Goal: Task Accomplishment & Management: Complete application form

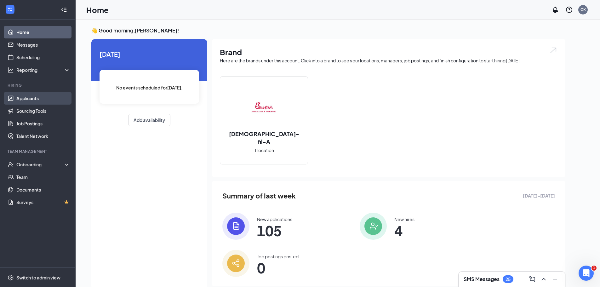
click at [35, 98] on link "Applicants" at bounding box center [43, 98] width 54 height 13
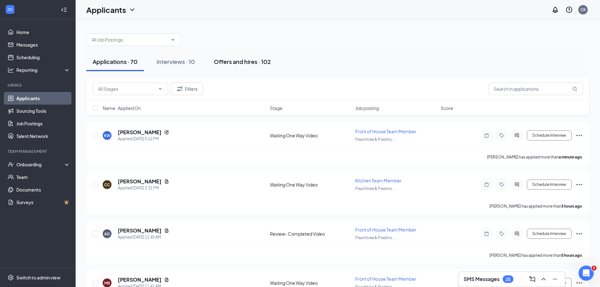
click at [231, 61] on div "Offers and hires · 102" at bounding box center [242, 62] width 57 height 8
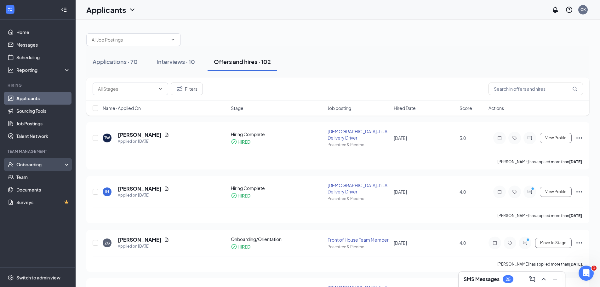
click at [37, 164] on div "Onboarding" at bounding box center [40, 164] width 49 height 6
click at [33, 179] on link "Overview" at bounding box center [43, 177] width 54 height 13
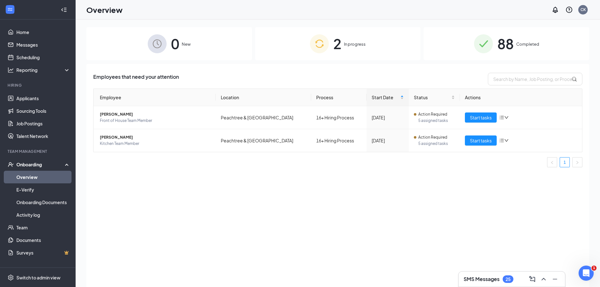
click at [306, 50] on div "2 In progress" at bounding box center [338, 43] width 166 height 33
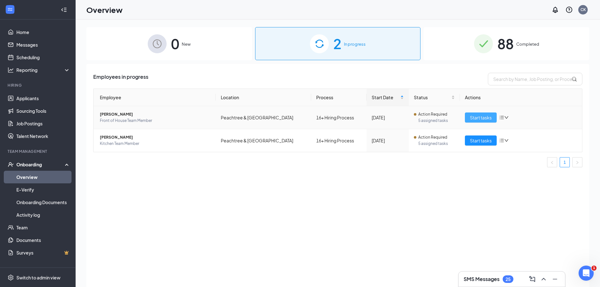
click at [474, 117] on span "Start tasks" at bounding box center [481, 117] width 22 height 7
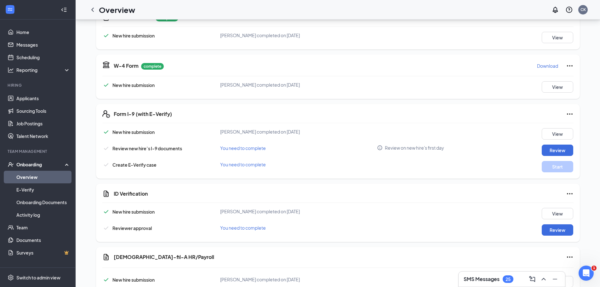
scroll to position [158, 0]
click at [553, 150] on button "Review" at bounding box center [558, 149] width 32 height 11
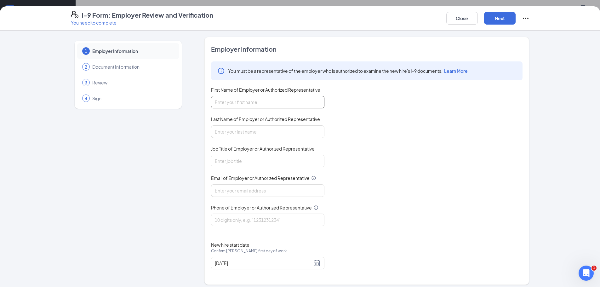
click at [245, 105] on input "First Name of Employer or Authorized Representative" at bounding box center [267, 102] width 113 height 13
type input "Collin"
type input "[PERSON_NAME]"
type input "Owner/Operator"
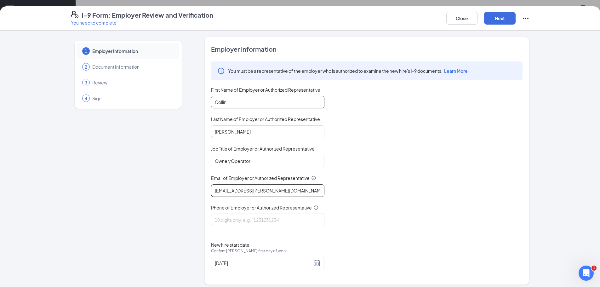
type input "[EMAIL_ADDRESS][PERSON_NAME][DOMAIN_NAME]"
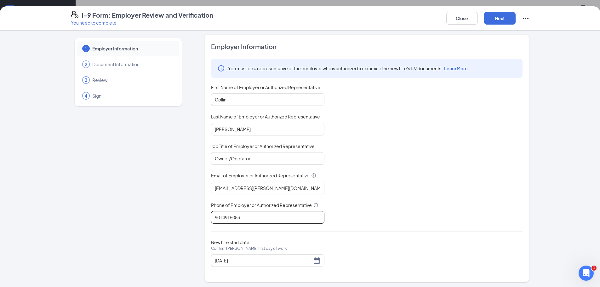
scroll to position [4, 0]
type input "9014915083"
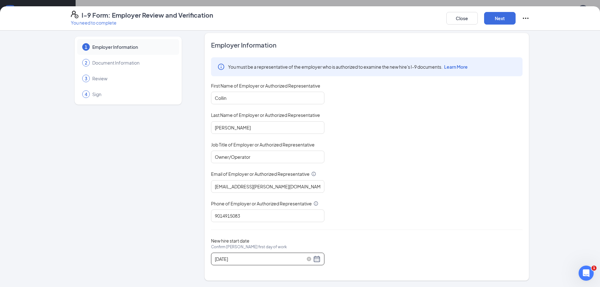
click at [313, 261] on div "[DATE]" at bounding box center [268, 259] width 106 height 8
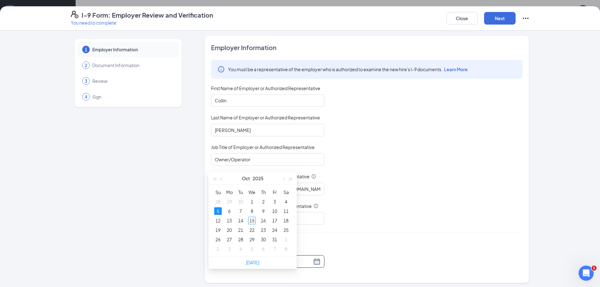
scroll to position [0, 0]
click at [426, 167] on div "You must be a representative of the employer who is authorized to examine the n…" at bounding box center [367, 143] width 312 height 165
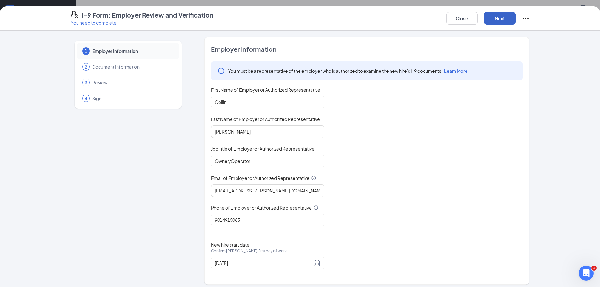
click at [502, 20] on button "Next" at bounding box center [500, 18] width 32 height 13
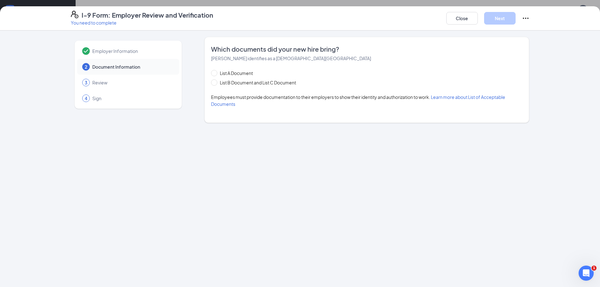
click at [213, 87] on div "List A Document List B Document and List C Document Employees must provide docu…" at bounding box center [367, 89] width 312 height 38
click at [215, 84] on input "List B Document and List C Document" at bounding box center [213, 81] width 4 height 4
radio input "true"
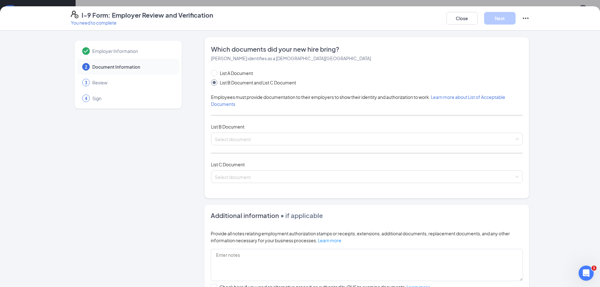
click at [231, 131] on div "List A Document List B Document and List C Document Employees must provide docu…" at bounding box center [367, 130] width 312 height 121
click at [231, 139] on input "search" at bounding box center [365, 137] width 300 height 9
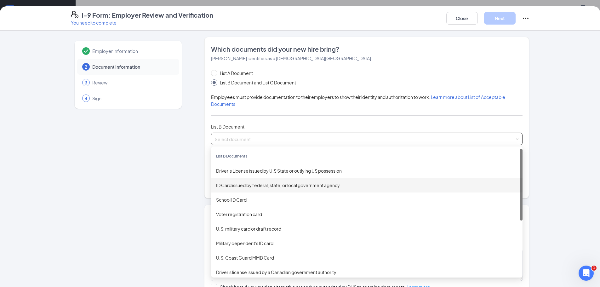
scroll to position [189, 0]
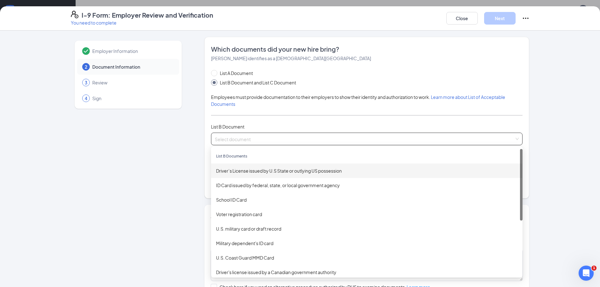
click at [260, 173] on div "Driver’s License issued by U.S State or outlying US possession" at bounding box center [367, 170] width 302 height 7
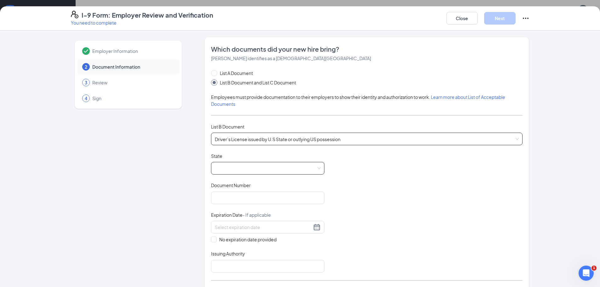
click at [228, 165] on span at bounding box center [268, 168] width 106 height 12
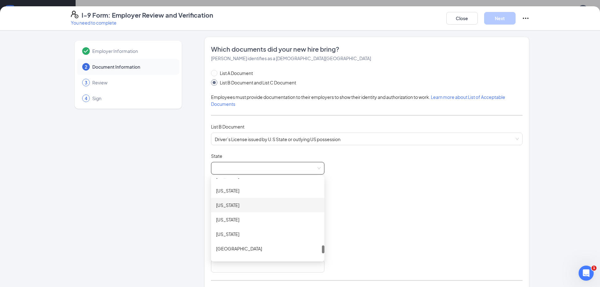
click at [235, 206] on div "[US_STATE]" at bounding box center [267, 205] width 103 height 7
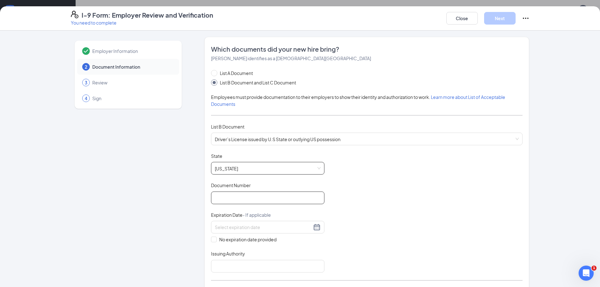
click at [231, 199] on input "Document Number" at bounding box center [267, 198] width 113 height 13
type input "42379592"
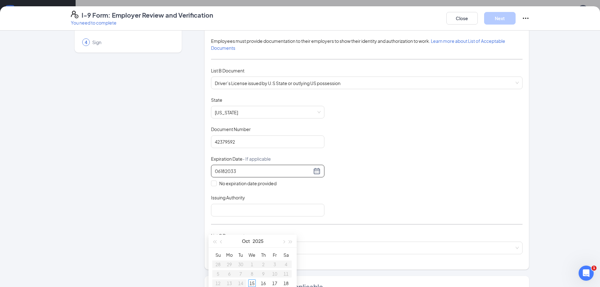
scroll to position [63, 0]
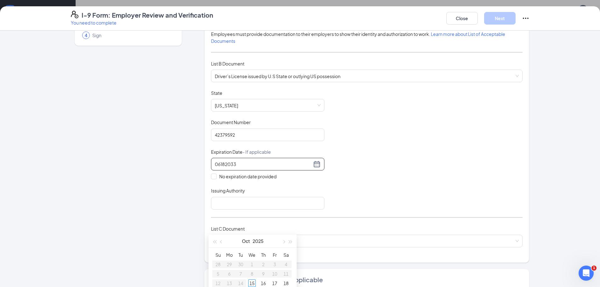
type input "06182033"
click at [334, 184] on div "Document Title Driver’s License issued by U.S State or outlying US possession S…" at bounding box center [367, 150] width 312 height 120
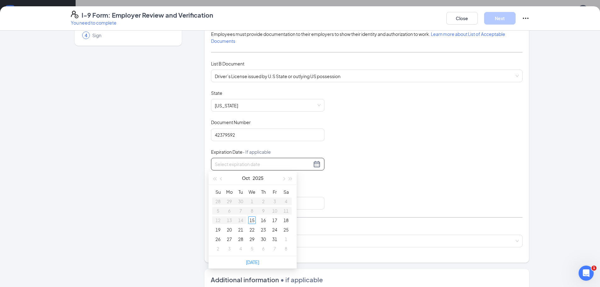
click at [227, 163] on input at bounding box center [263, 164] width 97 height 7
type input "[DATE]"
click at [233, 205] on input "Issuing Authority" at bounding box center [267, 203] width 113 height 13
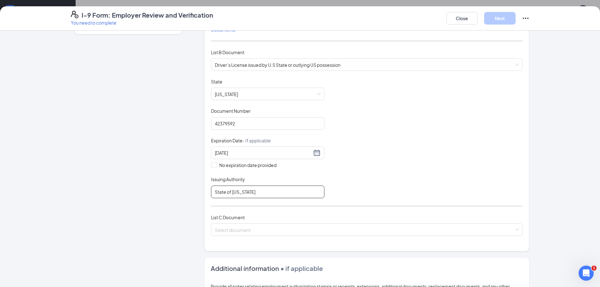
scroll to position [126, 0]
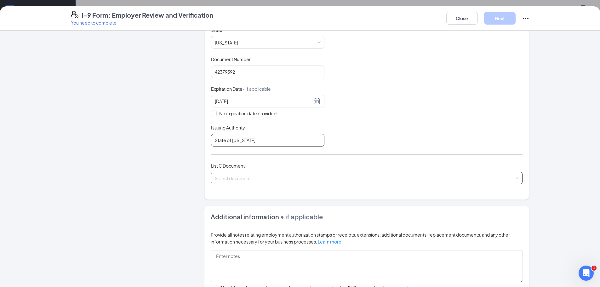
type input "State of [US_STATE]"
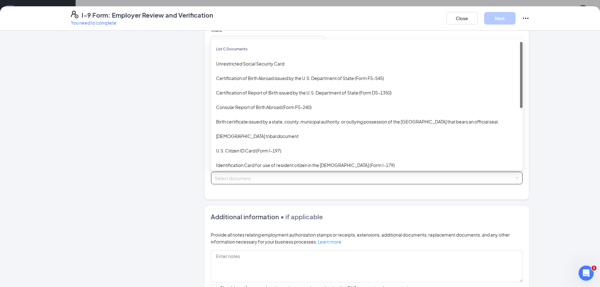
click at [272, 176] on input "search" at bounding box center [365, 176] width 300 height 9
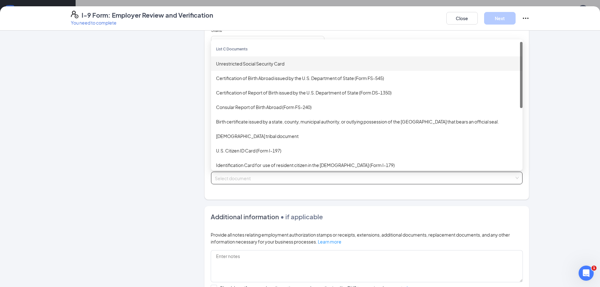
click at [258, 66] on div "Unrestricted Social Security Card" at bounding box center [367, 63] width 302 height 7
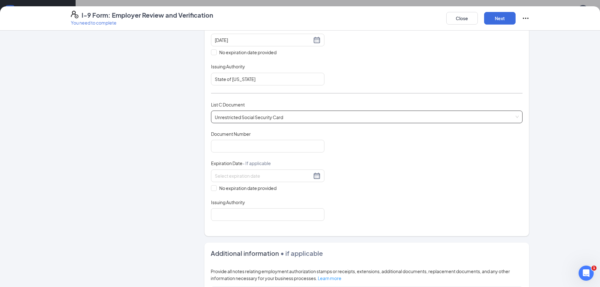
scroll to position [189, 0]
click at [245, 149] on input "Document Number" at bounding box center [267, 144] width 113 height 13
type input "411919185"
click at [236, 176] on input at bounding box center [263, 173] width 97 height 7
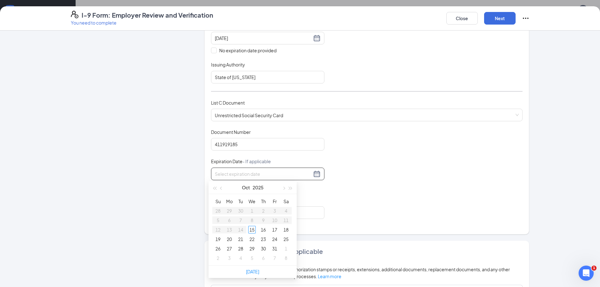
click at [348, 204] on div "Document Title Unrestricted Social Security Card Document Number 411919185 Expi…" at bounding box center [367, 174] width 312 height 90
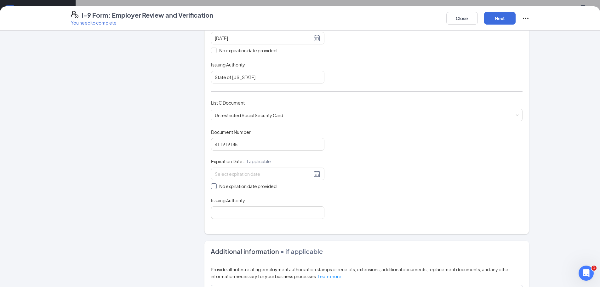
click at [213, 187] on span at bounding box center [214, 186] width 6 height 6
click at [213, 187] on input "No expiration date provided" at bounding box center [213, 185] width 4 height 4
checkbox input "true"
click at [241, 217] on input "Issuing Authority" at bounding box center [267, 214] width 113 height 13
type input "U"
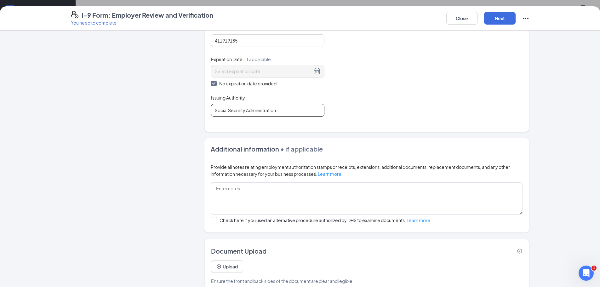
scroll to position [304, 0]
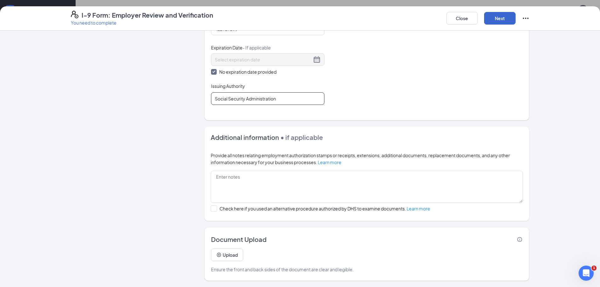
type input "Social Security Administration"
click at [499, 19] on button "Next" at bounding box center [500, 18] width 32 height 13
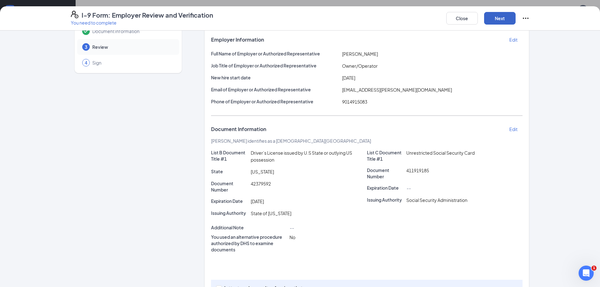
scroll to position [78, 0]
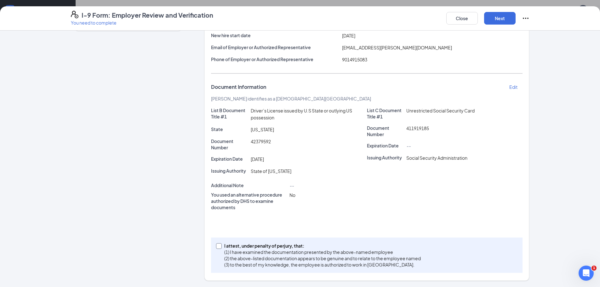
click at [219, 247] on span at bounding box center [219, 246] width 6 height 6
click at [219, 247] on input "I attest, under penalty of [PERSON_NAME], that: (1) I have examined the documen…" at bounding box center [218, 245] width 4 height 4
checkbox input "true"
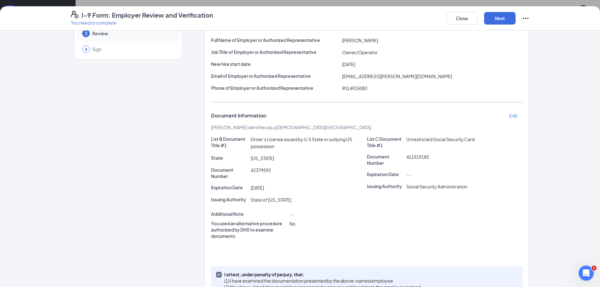
scroll to position [0, 0]
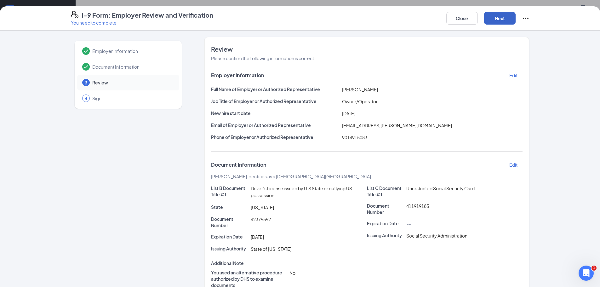
click at [499, 20] on button "Next" at bounding box center [500, 18] width 32 height 13
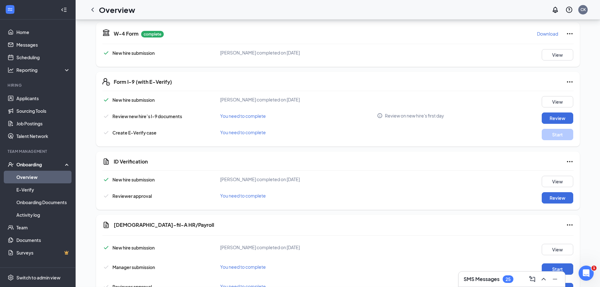
click at [302, 89] on div "I-9 Form: Employer Review and Verification You need to complete Close Employer …" at bounding box center [300, 143] width 600 height 287
click at [551, 134] on button "Start" at bounding box center [558, 134] width 32 height 11
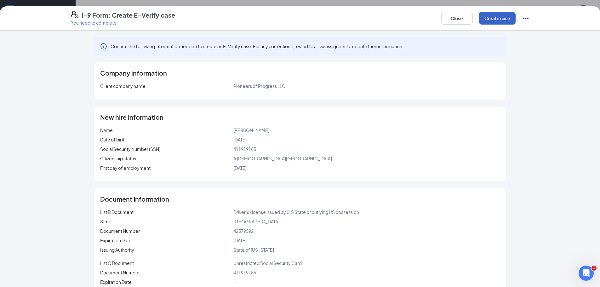
click at [499, 16] on button "Create case" at bounding box center [497, 18] width 37 height 13
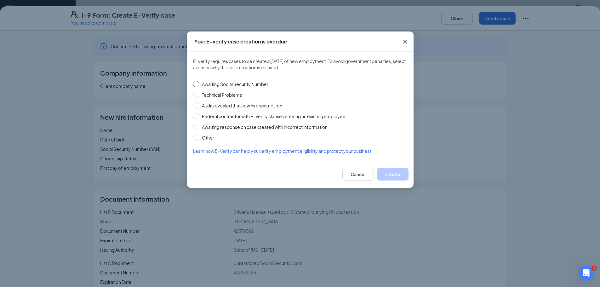
click at [197, 83] on input "Awaiting Social Security Number" at bounding box center [196, 84] width 6 height 6
radio input "true"
click at [200, 136] on span "Other" at bounding box center [207, 137] width 17 height 7
click at [199, 136] on input "Other" at bounding box center [196, 138] width 6 height 6
radio input "true"
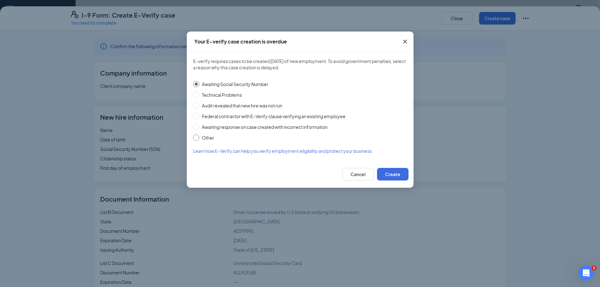
radio input "false"
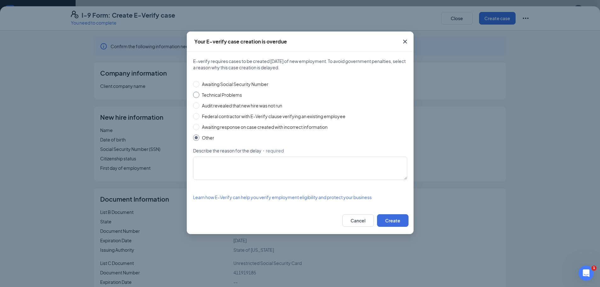
click at [195, 93] on div "E-verify requires cases to be created [DATE] of new employment. To avoid govern…" at bounding box center [300, 129] width 227 height 155
click at [195, 93] on input "Technical Problems" at bounding box center [196, 95] width 6 height 6
radio input "true"
radio input "false"
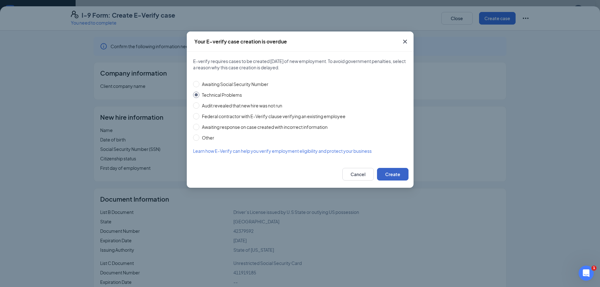
click at [396, 170] on button "Create" at bounding box center [393, 174] width 32 height 13
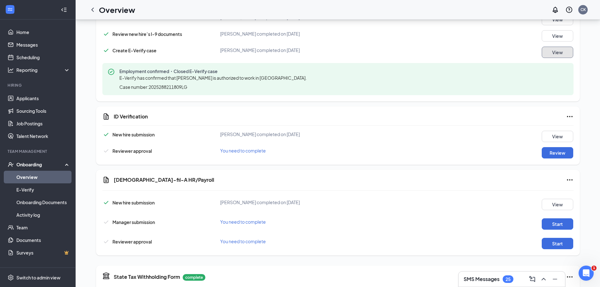
scroll to position [284, 0]
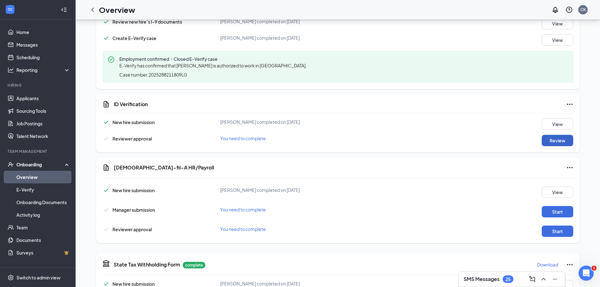
click at [545, 138] on button "Review" at bounding box center [558, 140] width 32 height 11
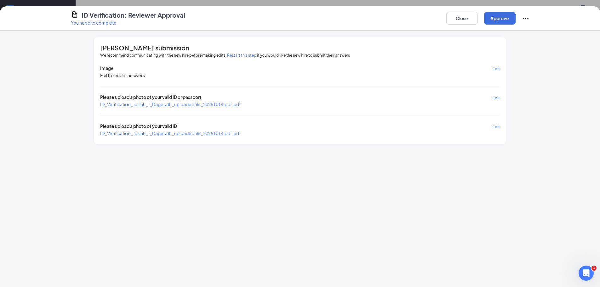
click at [195, 107] on span "ID_Verification_Josiah_J_Dagerath_uploadedfile_20251014.pdf.pdf" at bounding box center [170, 104] width 141 height 6
click at [158, 133] on span "ID_Verification_Josiah_J_Dagerath_uploadedfile_20251014.pdf.pdf" at bounding box center [170, 133] width 141 height 6
click at [501, 21] on button "Approve" at bounding box center [500, 18] width 32 height 13
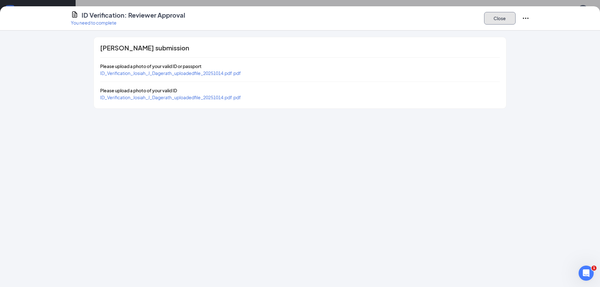
drag, startPoint x: 492, startPoint y: 17, endPoint x: 493, endPoint y: 24, distance: 7.4
click at [493, 24] on button "Close" at bounding box center [500, 18] width 32 height 13
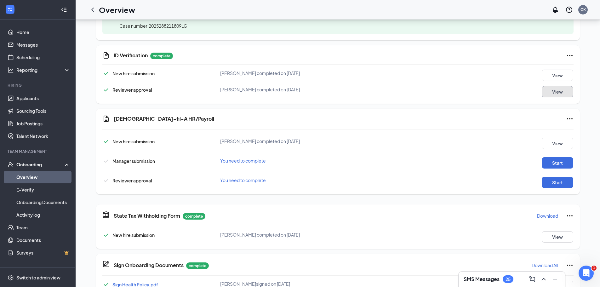
scroll to position [349, 0]
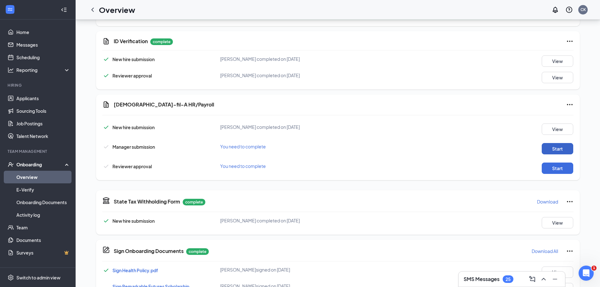
click at [563, 149] on button "Start" at bounding box center [558, 148] width 32 height 11
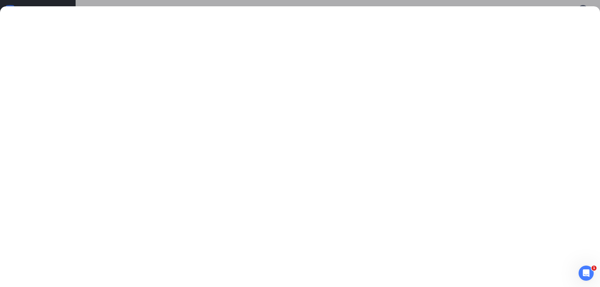
scroll to position [381, 0]
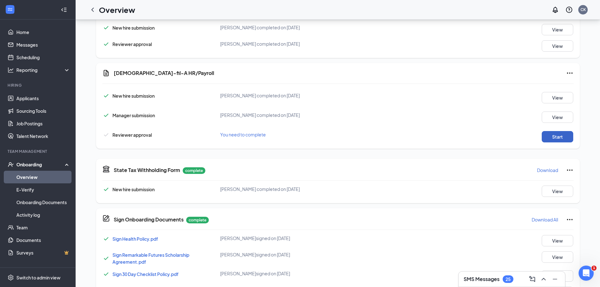
click at [556, 136] on button "Start" at bounding box center [558, 136] width 32 height 11
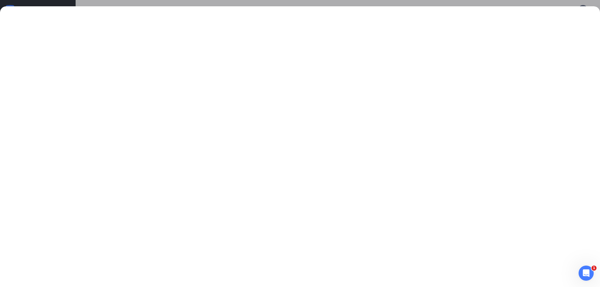
scroll to position [189, 0]
click at [481, 4] on div at bounding box center [300, 143] width 600 height 287
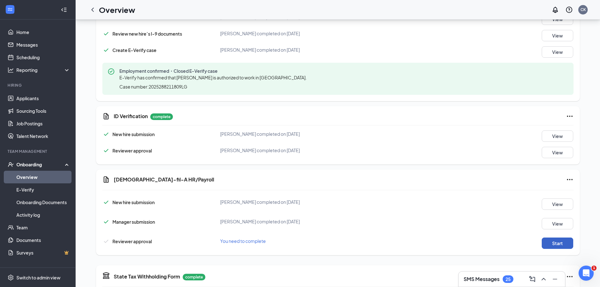
scroll to position [347, 0]
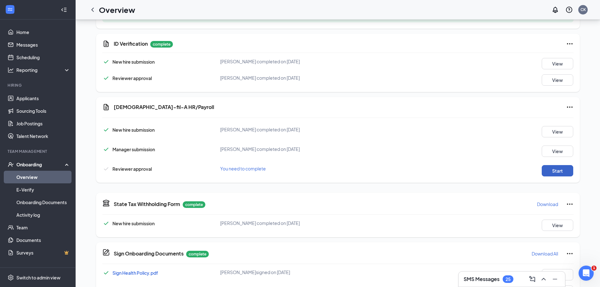
click at [560, 169] on button "Start" at bounding box center [558, 170] width 32 height 11
